Goal: Find specific page/section: Find specific page/section

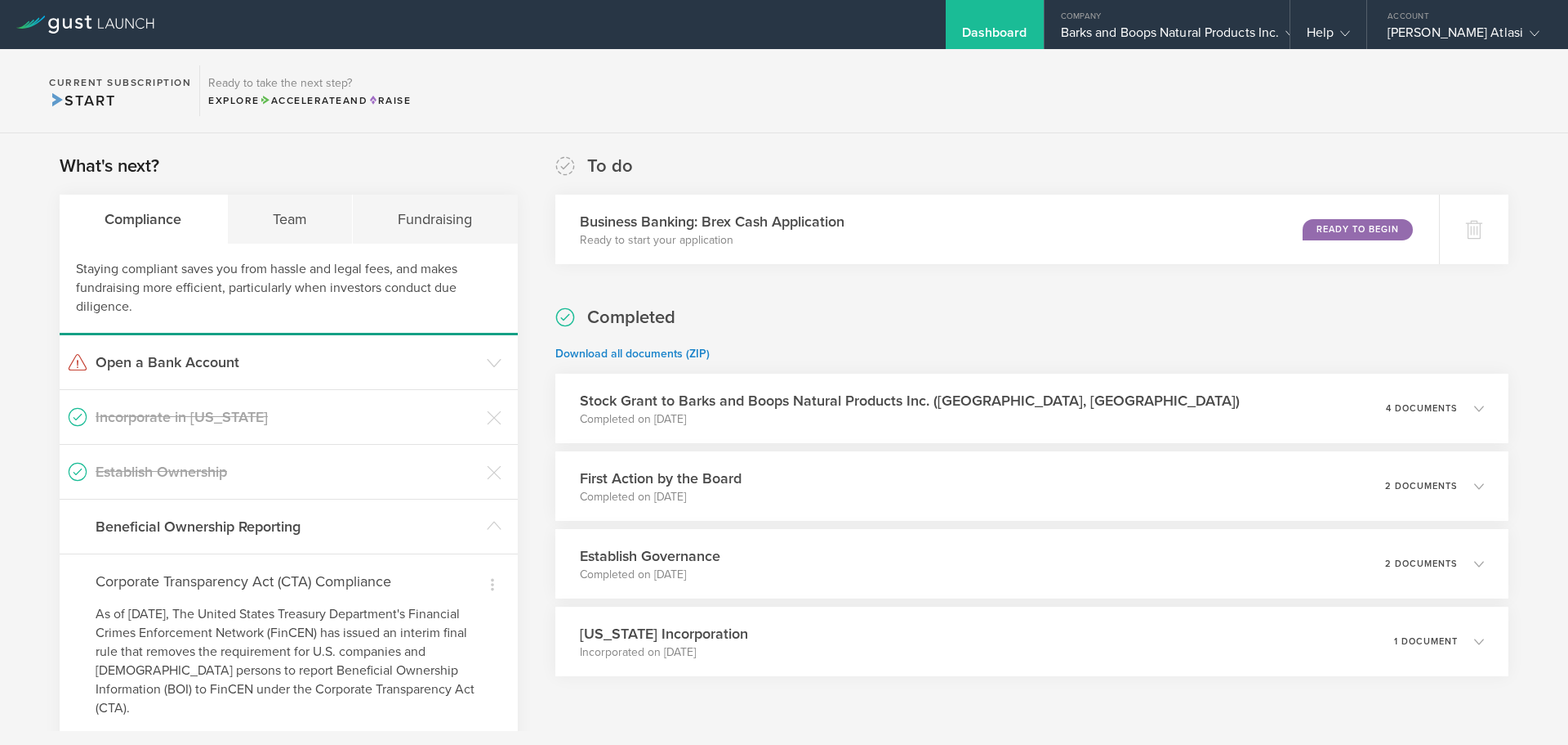
scroll to position [351, 0]
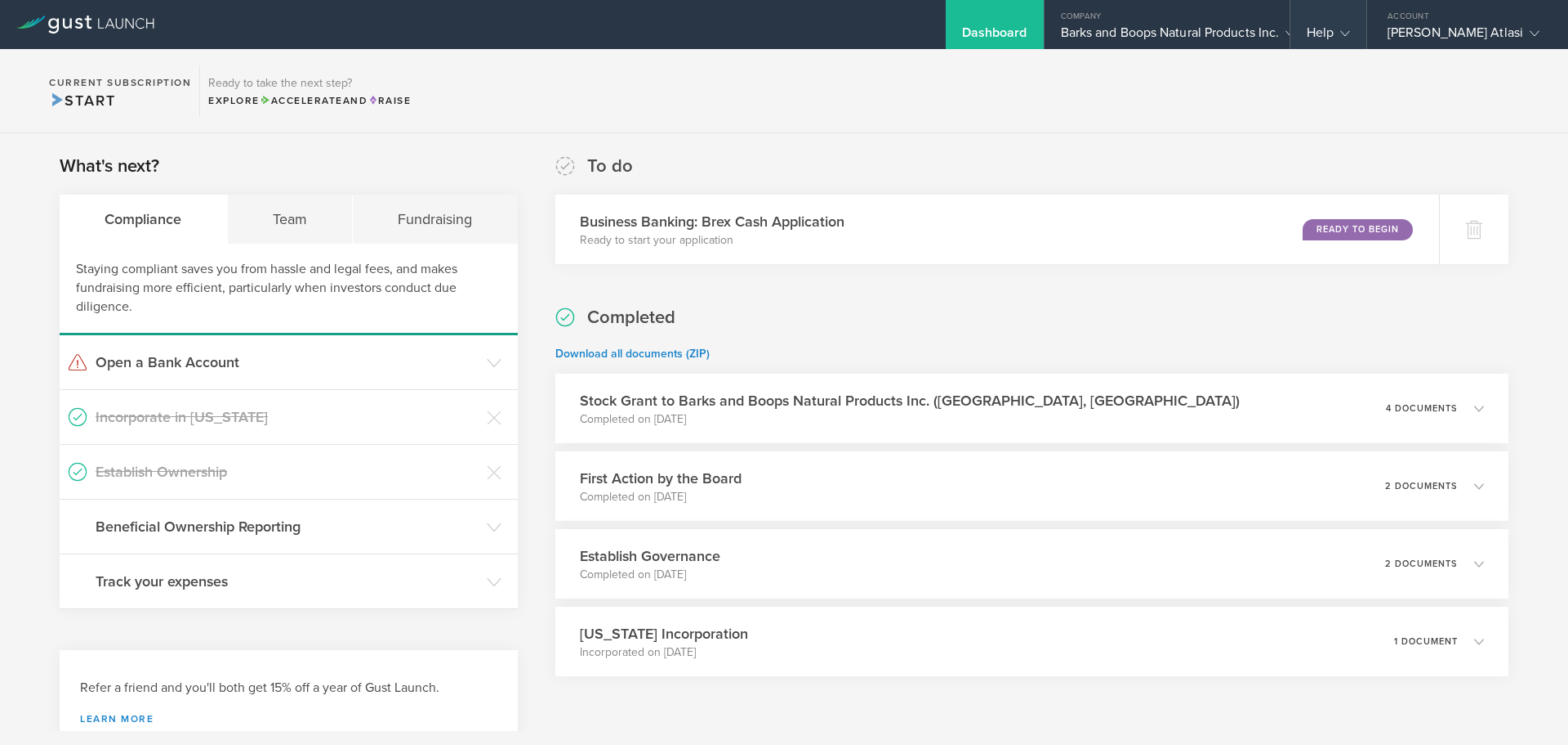
click at [1307, 27] on div "Help" at bounding box center [1329, 36] width 44 height 24
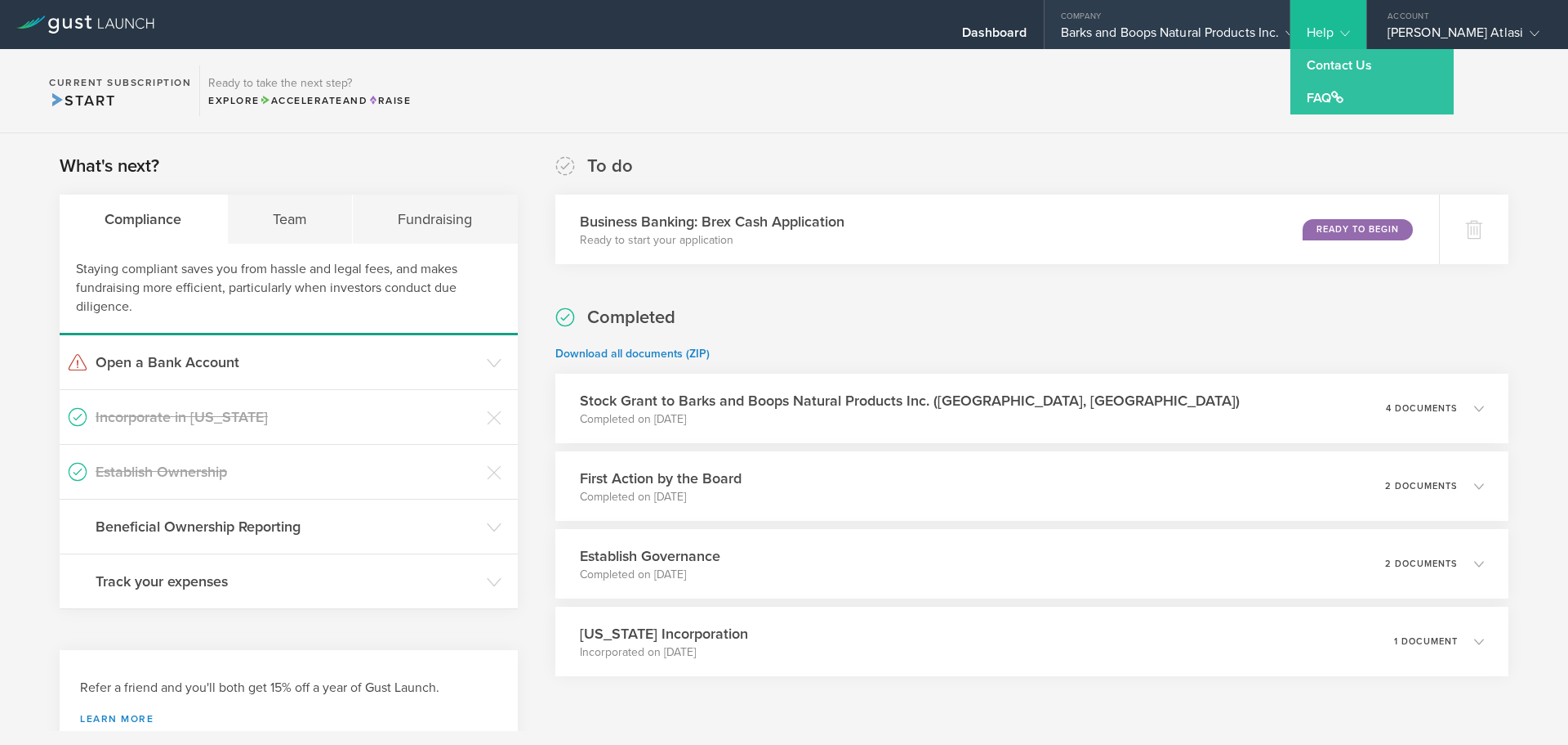
click at [1183, 31] on div "Barks and Boops Natural Products Inc." at bounding box center [1167, 36] width 212 height 24
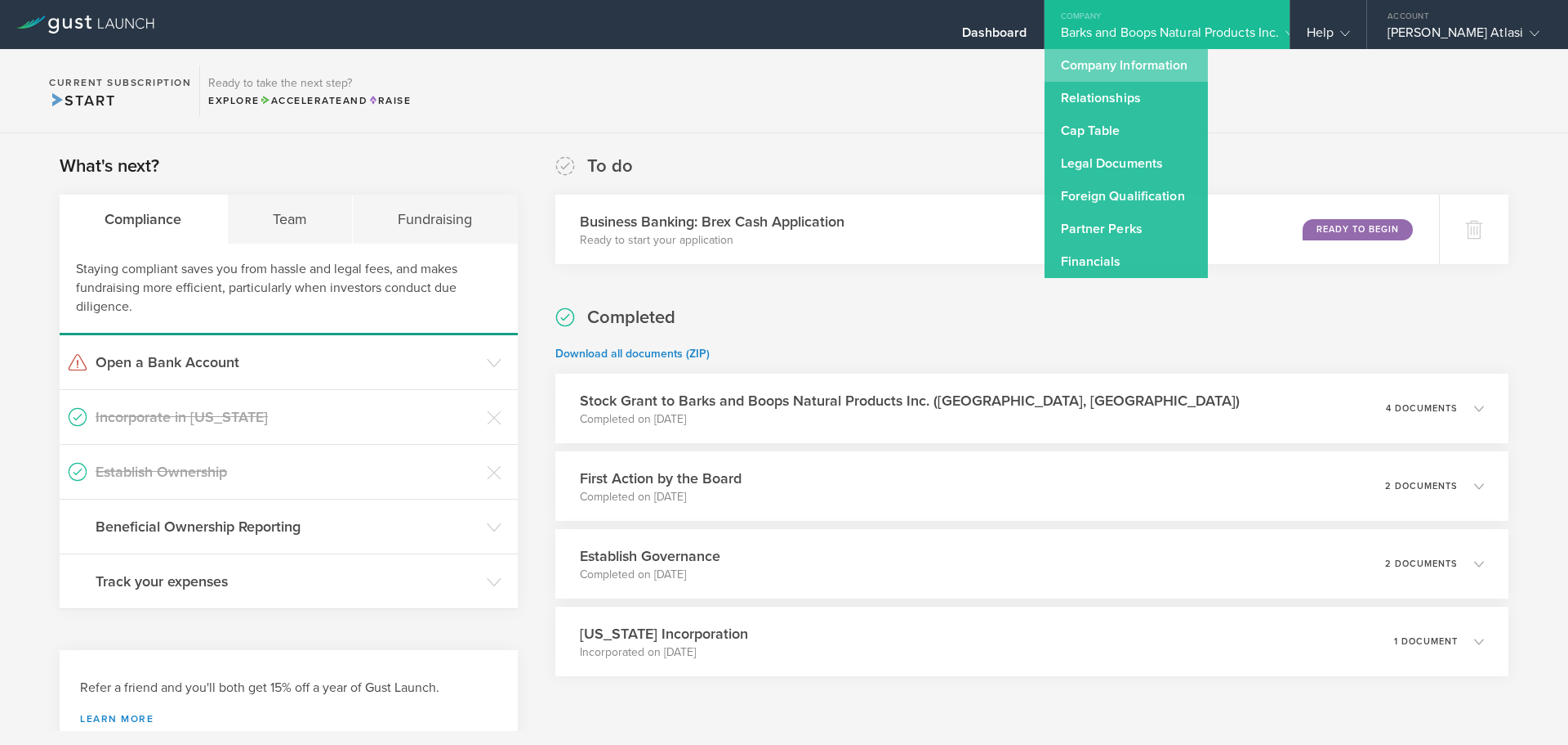
click at [1131, 73] on link "Company Information" at bounding box center [1127, 65] width 163 height 33
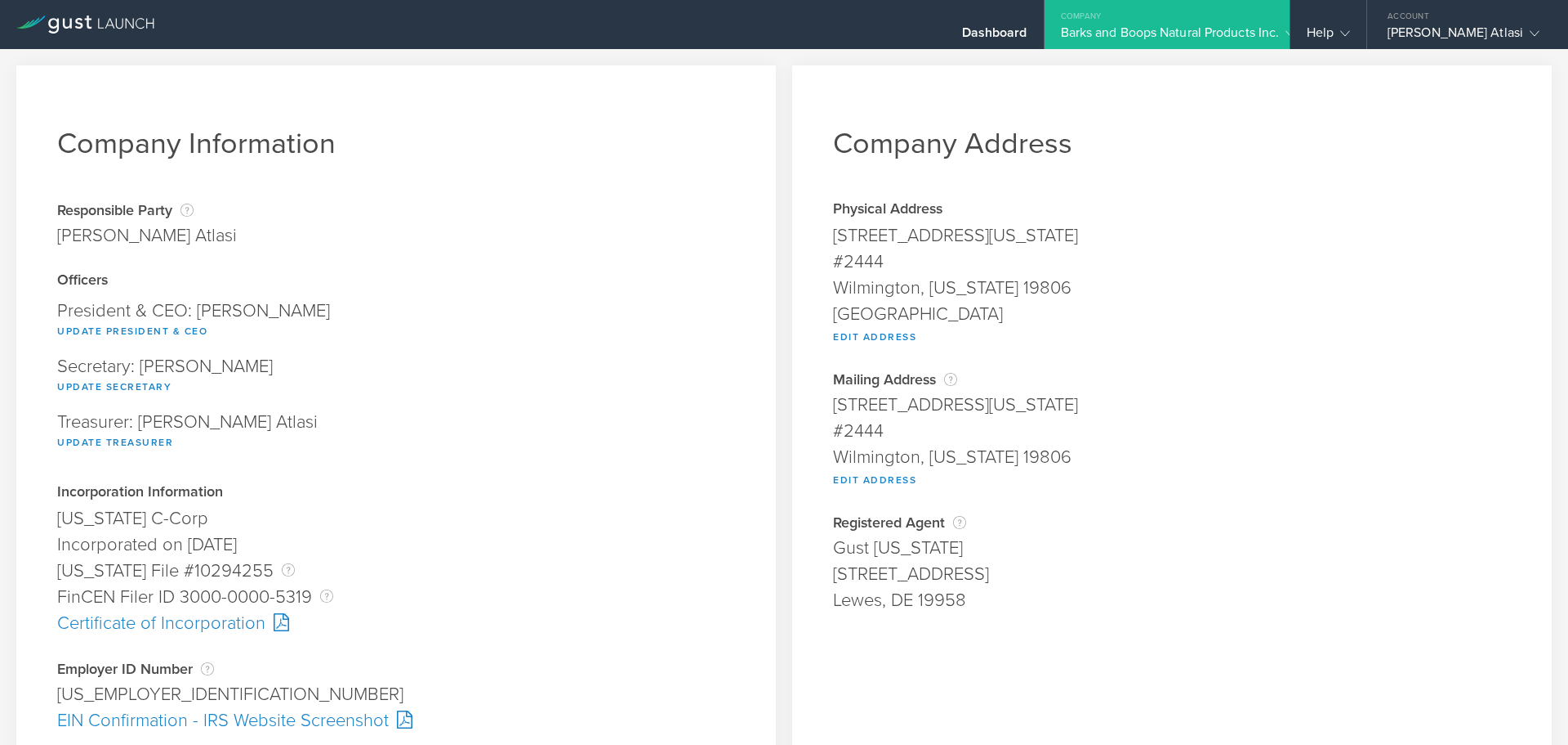
click at [280, 723] on div "EIN Confirmation - IRS Website Screenshot" at bounding box center [396, 720] width 678 height 26
click at [980, 36] on div "Dashboard" at bounding box center [994, 36] width 65 height 24
